Goal: Information Seeking & Learning: Learn about a topic

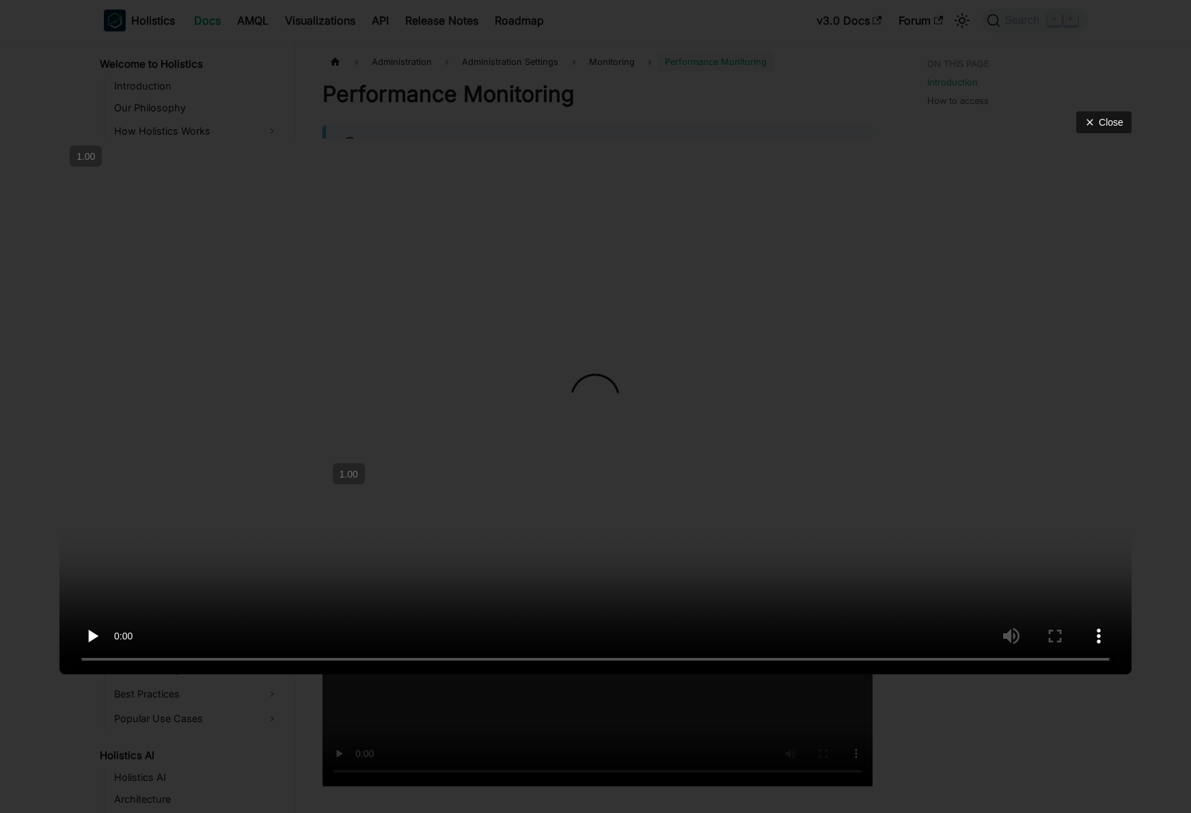
scroll to position [425, 0]
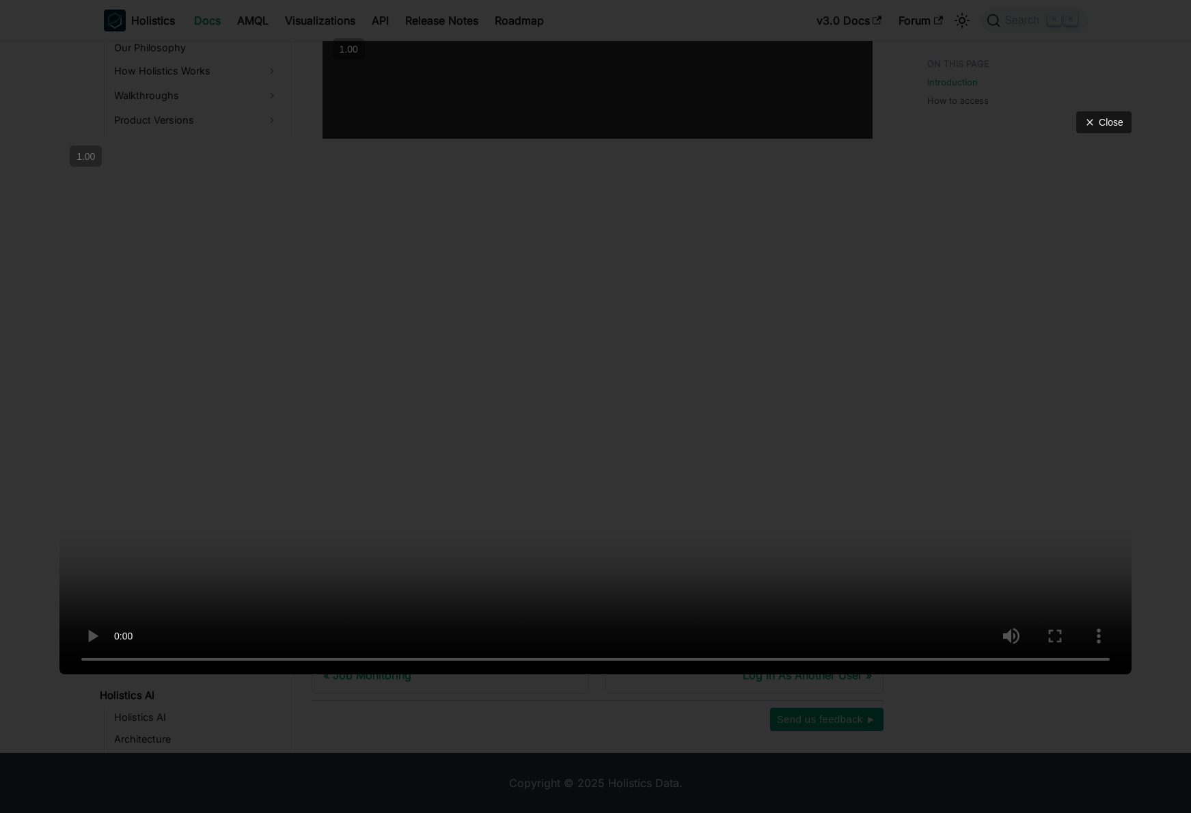
click at [901, 451] on video at bounding box center [595, 407] width 1072 height 536
click at [763, 451] on video at bounding box center [595, 407] width 1072 height 536
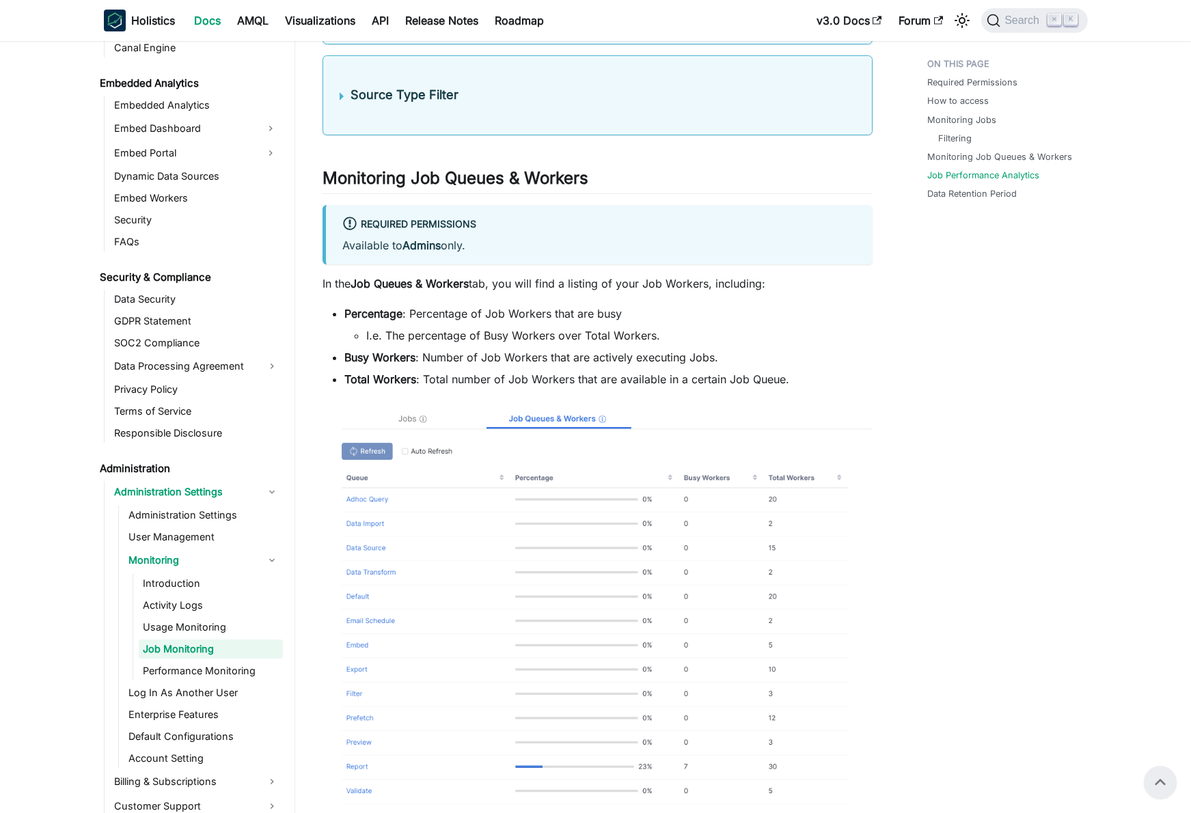
scroll to position [1624, 0]
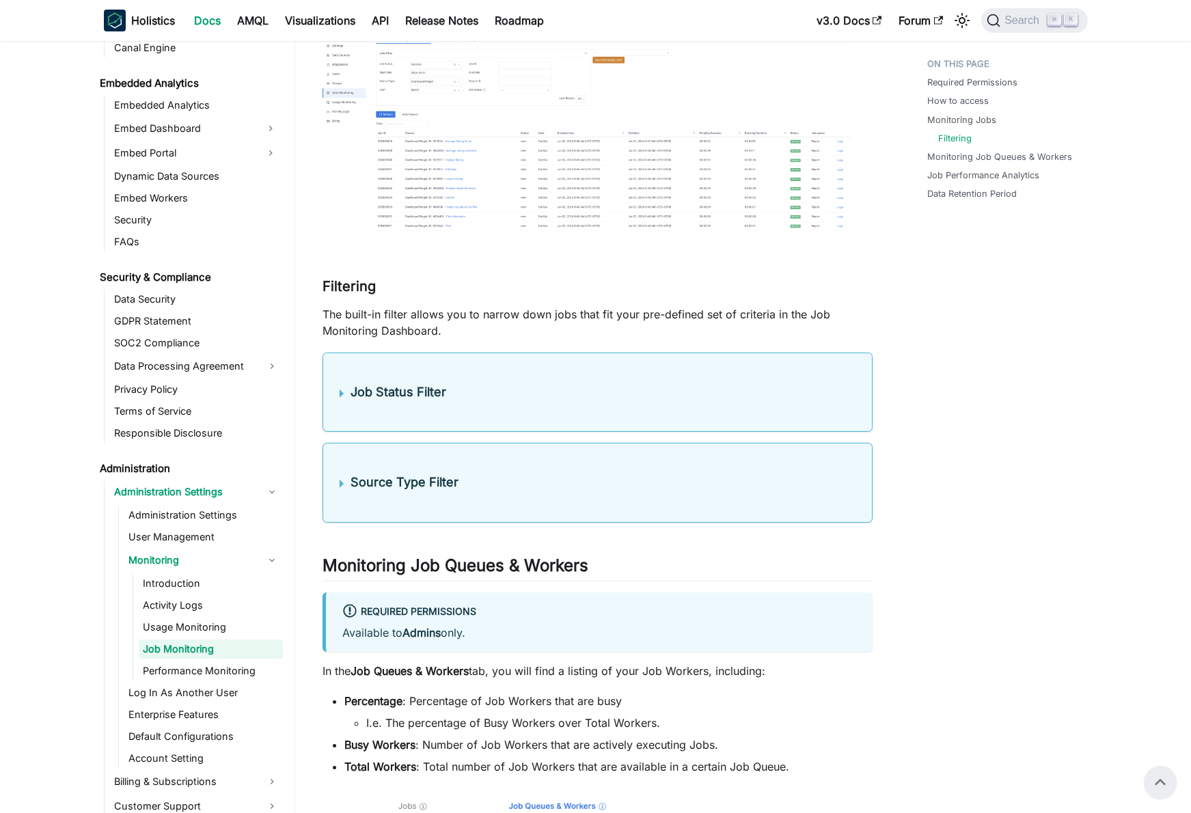
click at [484, 483] on h4 "Source Type Filter" at bounding box center [603, 483] width 505 height 16
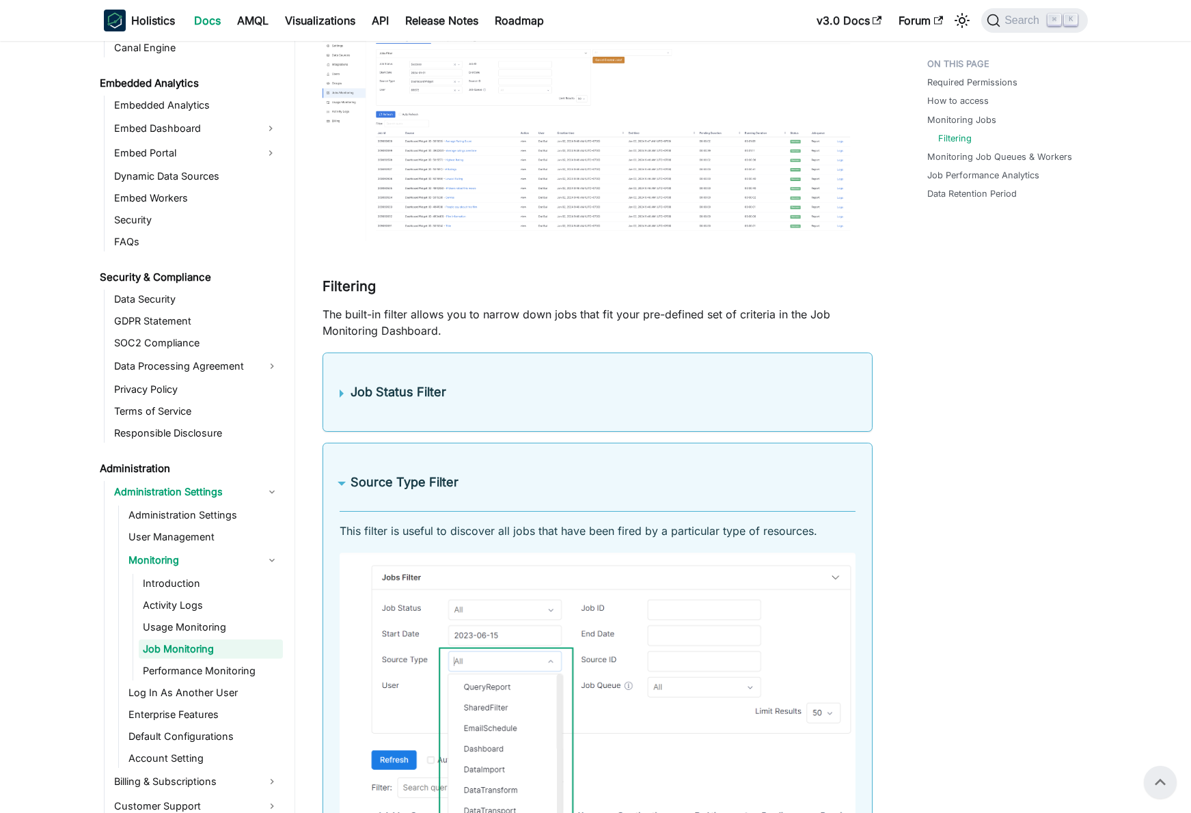
click at [477, 481] on h4 "Source Type Filter" at bounding box center [603, 483] width 505 height 16
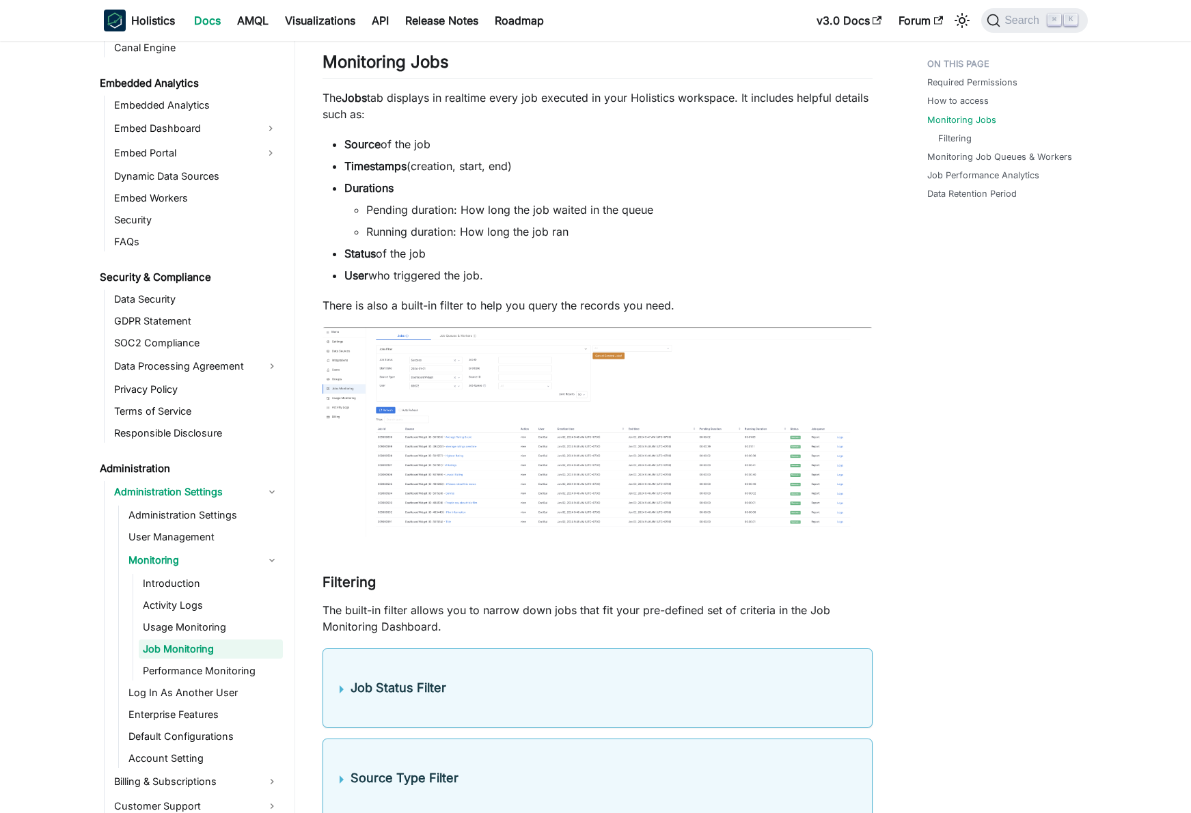
scroll to position [1341, 0]
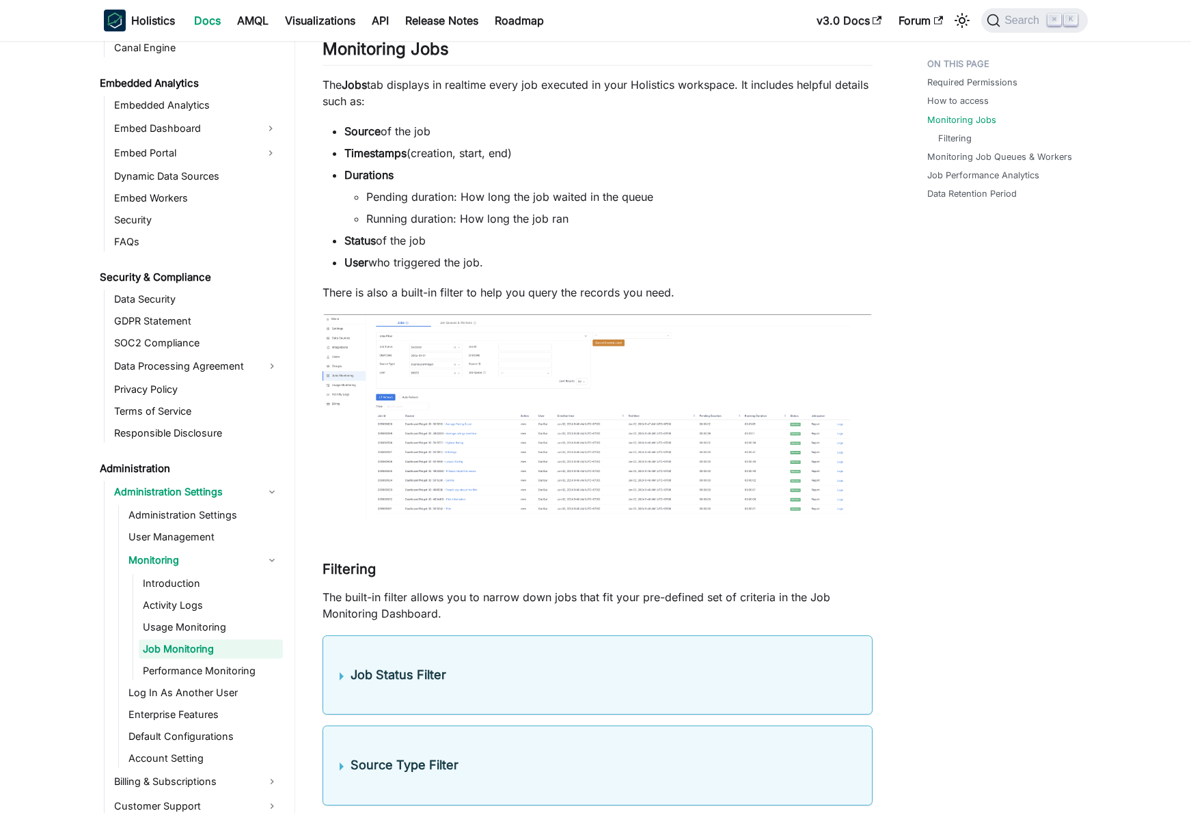
click at [469, 440] on img at bounding box center [598, 419] width 550 height 210
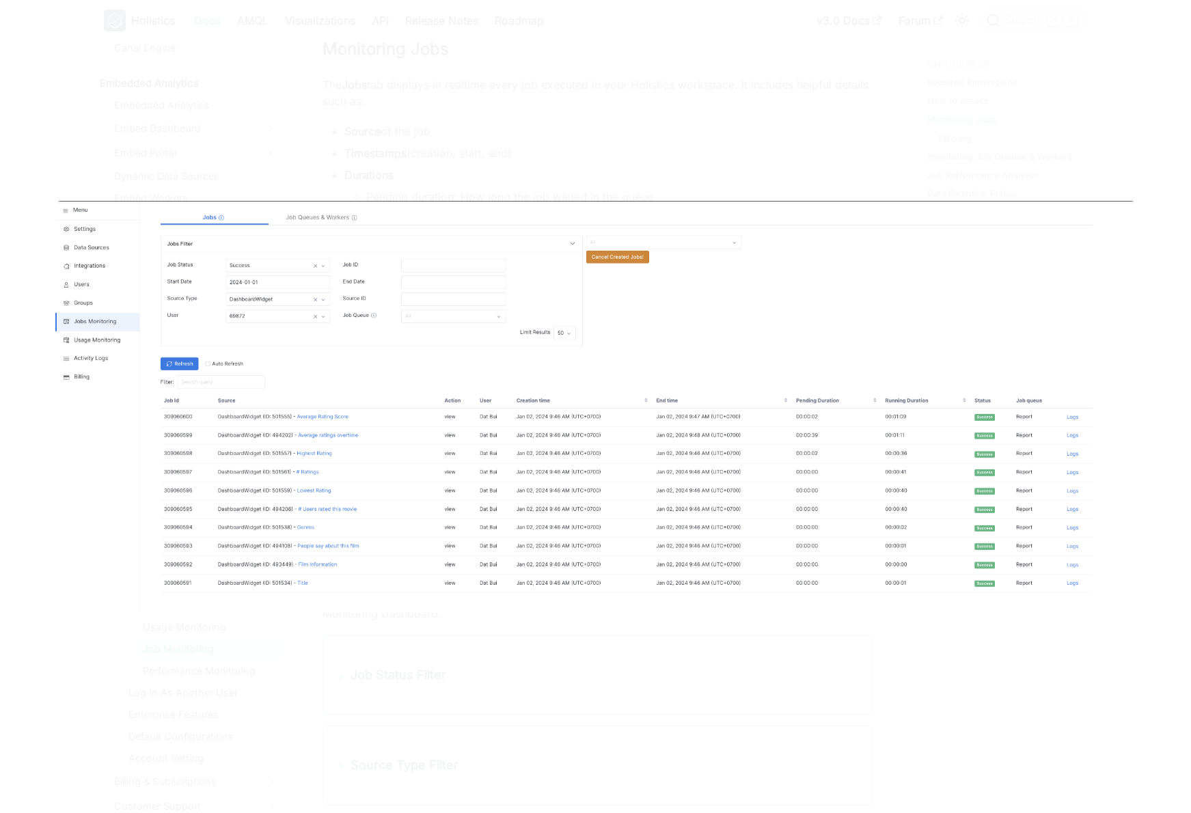
click at [712, 308] on img at bounding box center [595, 406] width 1081 height 412
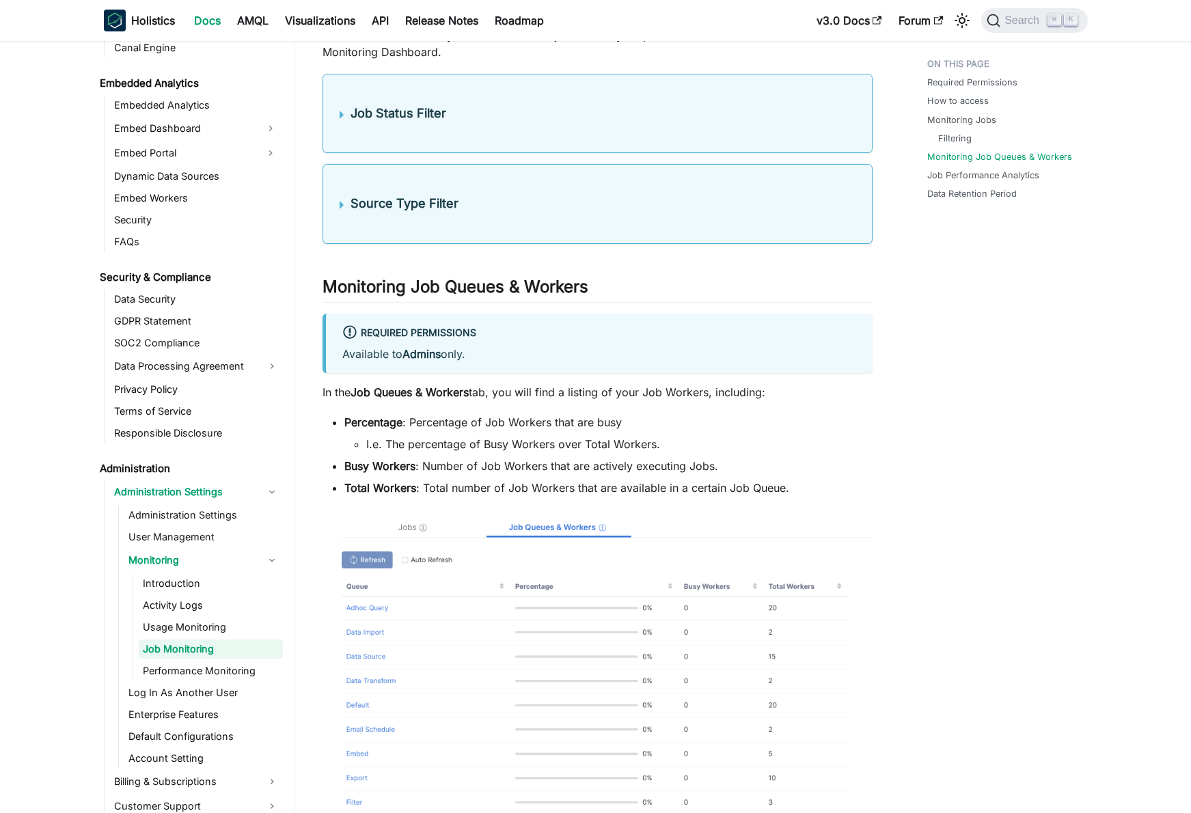
scroll to position [1908, 0]
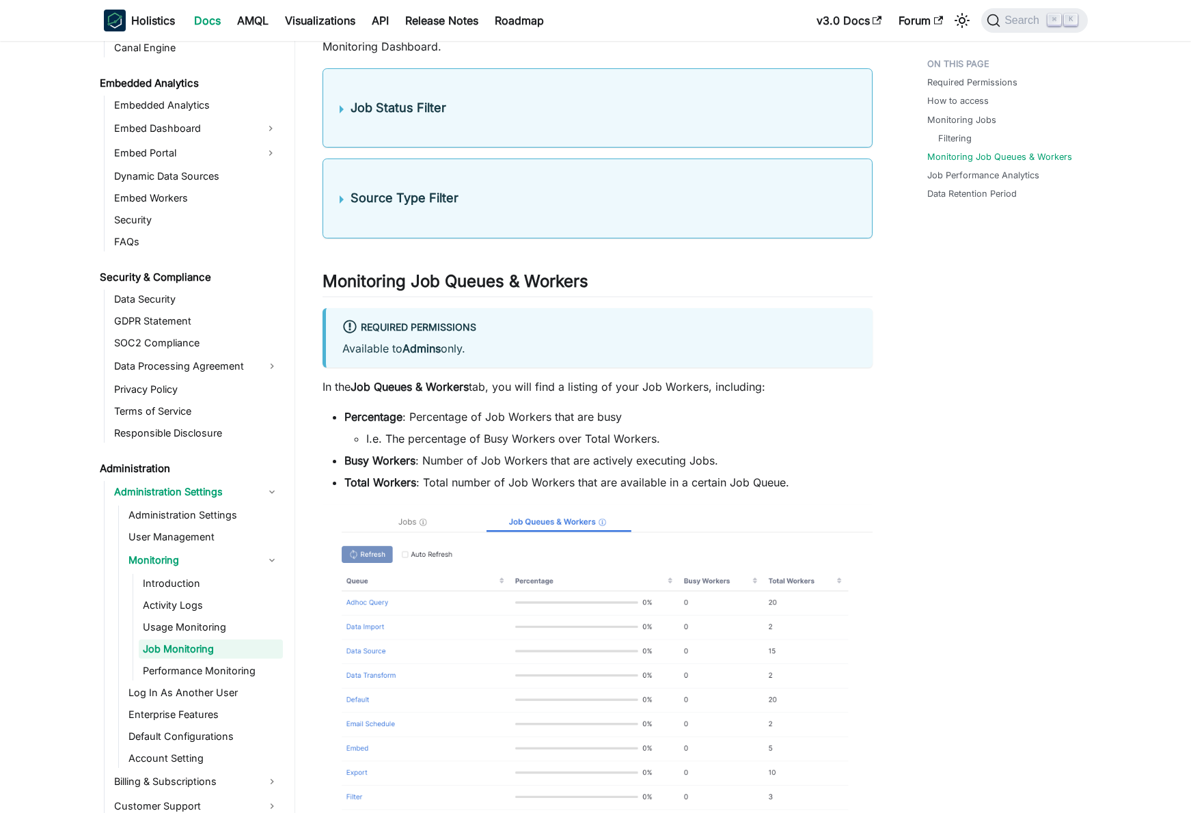
click at [566, 625] on img at bounding box center [598, 715] width 550 height 422
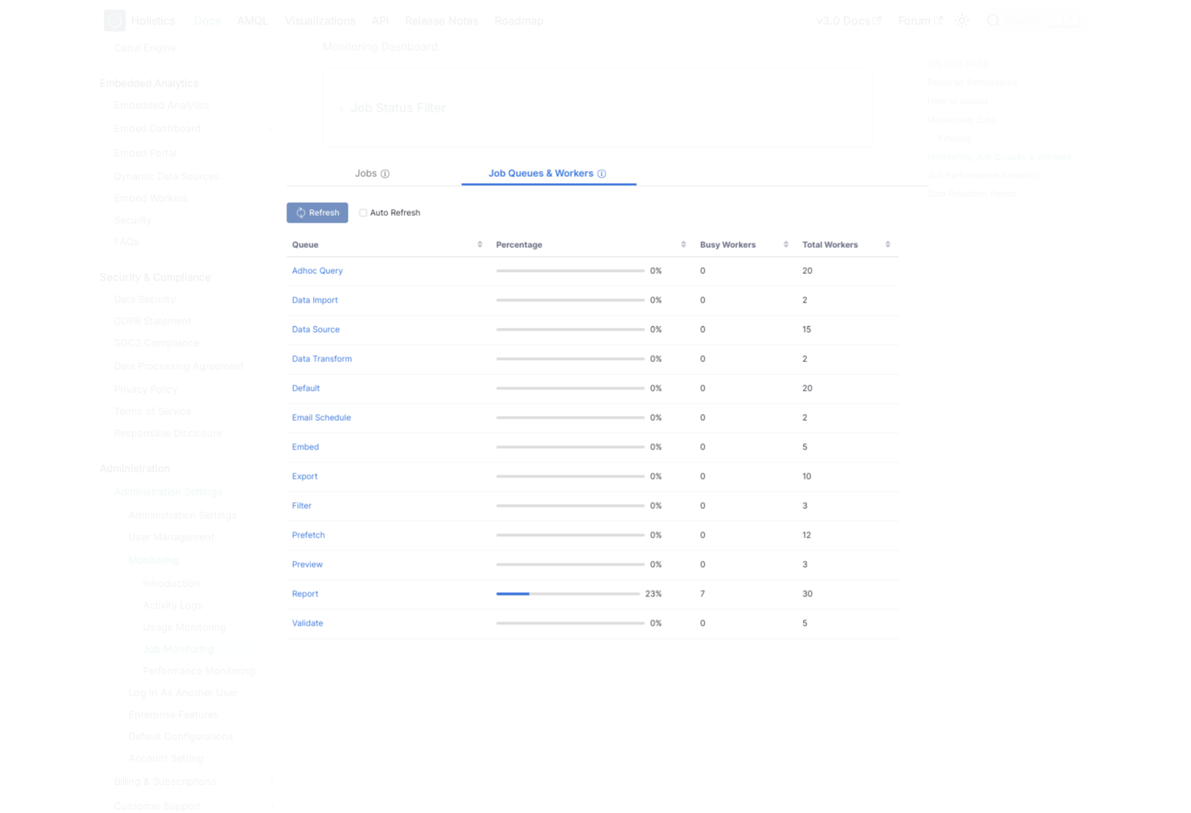
click at [948, 495] on div at bounding box center [595, 406] width 1191 height 813
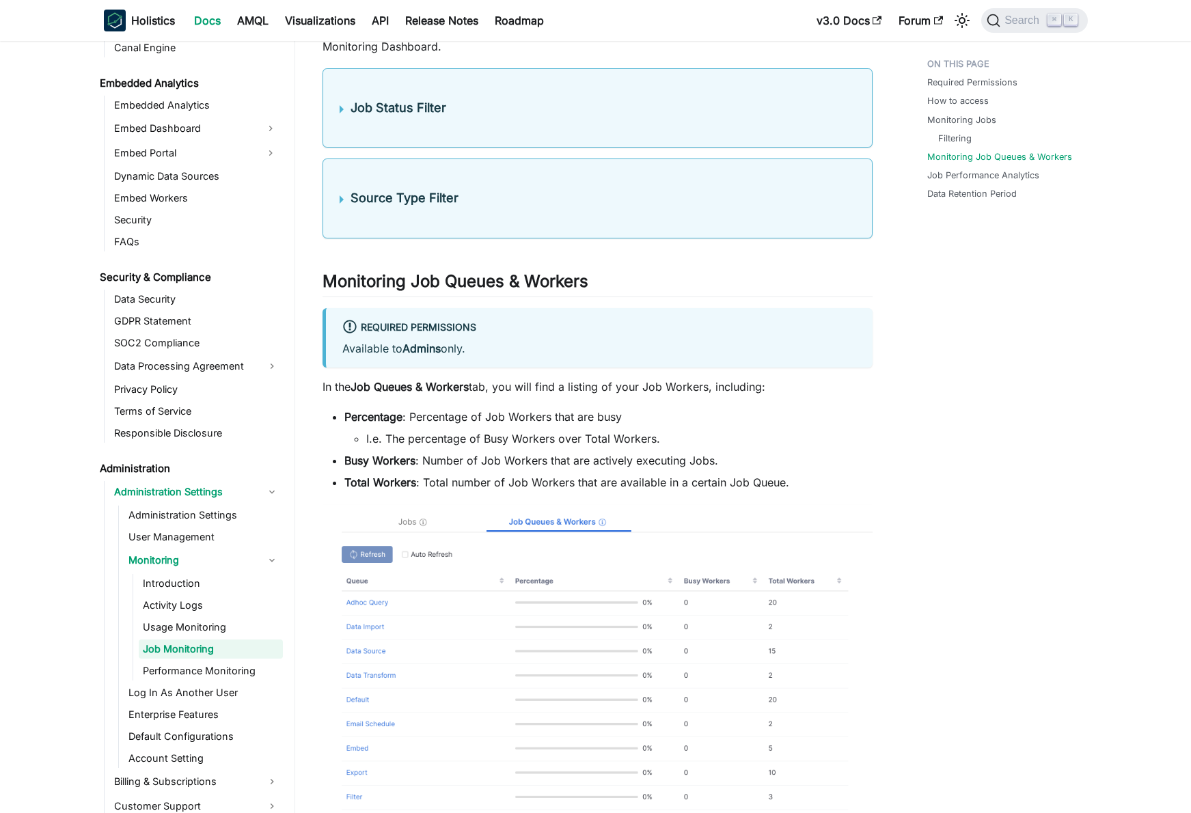
scroll to position [2026, 0]
